Goal: Task Accomplishment & Management: Use online tool/utility

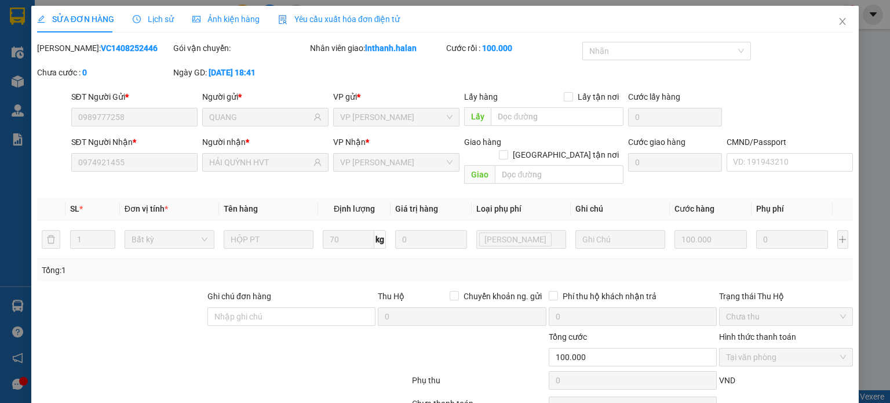
type input "0989777258"
type input "QUANG"
type input "0974921455"
type input "HẢI QUỲNH HVT"
type input "100.000"
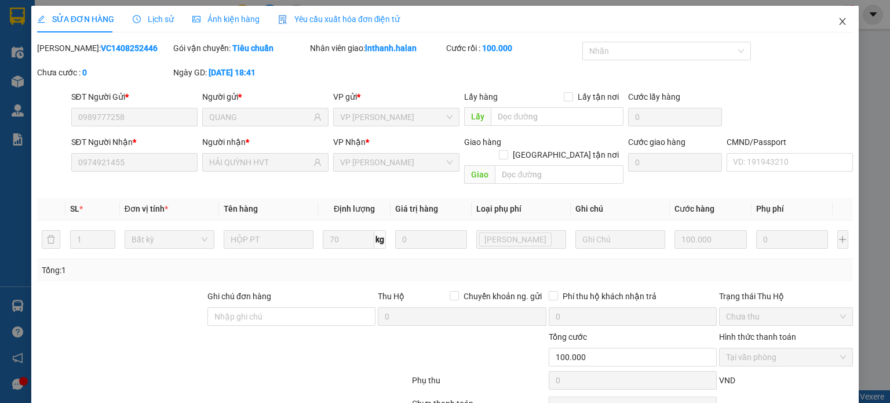
click at [834, 27] on span "Close" at bounding box center [842, 22] width 32 height 32
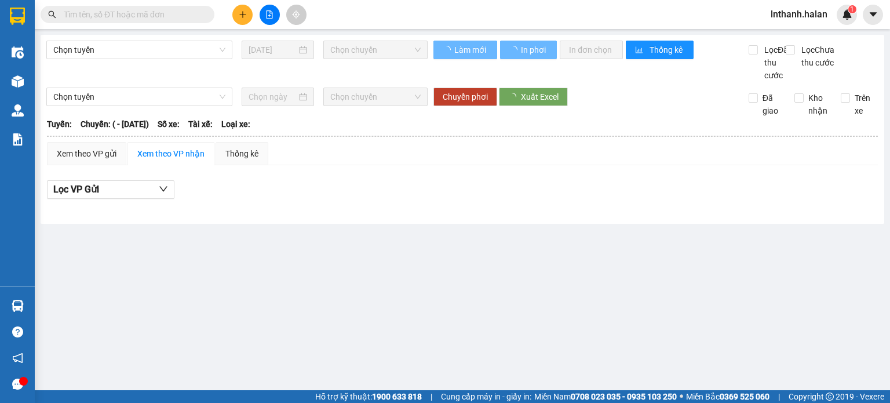
type input "[DATE]"
